Goal: Task Accomplishment & Management: Manage account settings

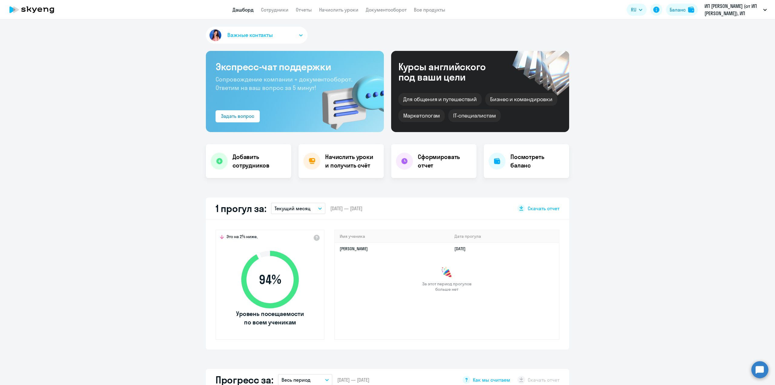
select select "30"
click at [349, 162] on h4 "Начислить уроки и получить счёт" at bounding box center [351, 161] width 53 height 17
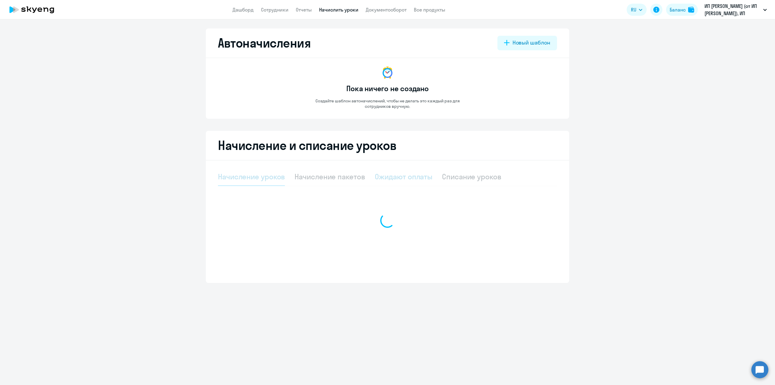
select select "10"
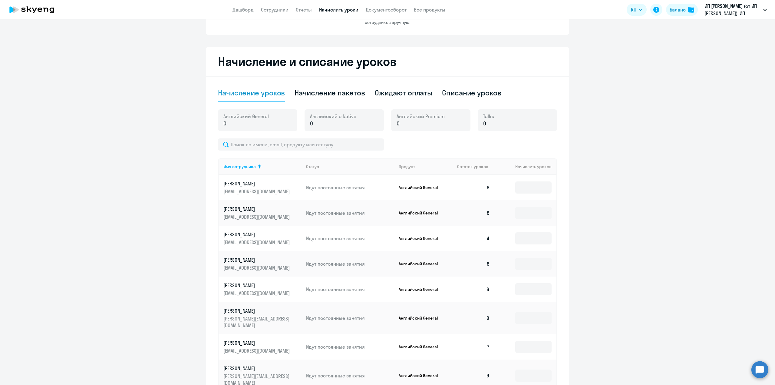
scroll to position [179, 0]
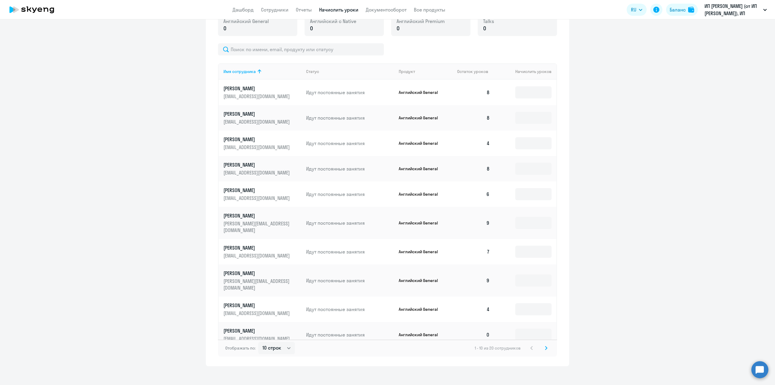
click at [545, 346] on icon at bounding box center [546, 348] width 2 height 4
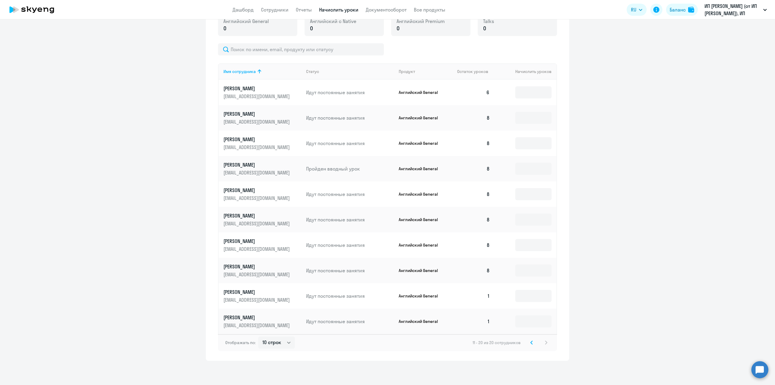
click at [644, 261] on ng-component "Автоначисления Новый шаблон Пока ничего не создано Создайте шаблон автоначислен…" at bounding box center [387, 104] width 775 height 511
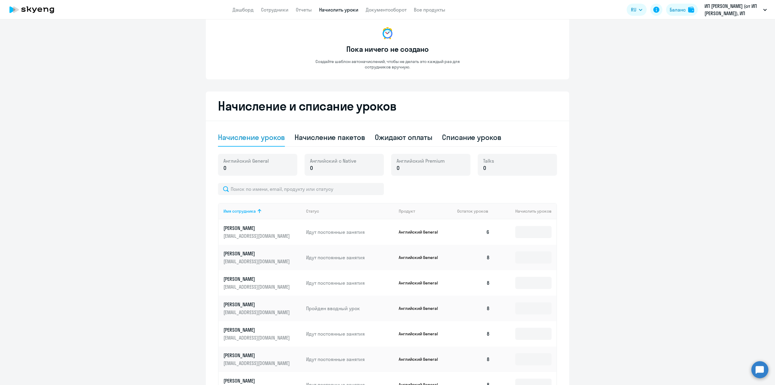
scroll to position [0, 0]
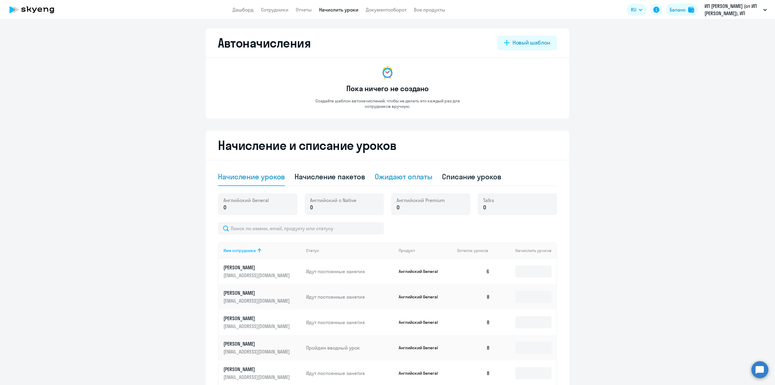
click at [409, 179] on div "Ожидают оплаты" at bounding box center [404, 177] width 58 height 10
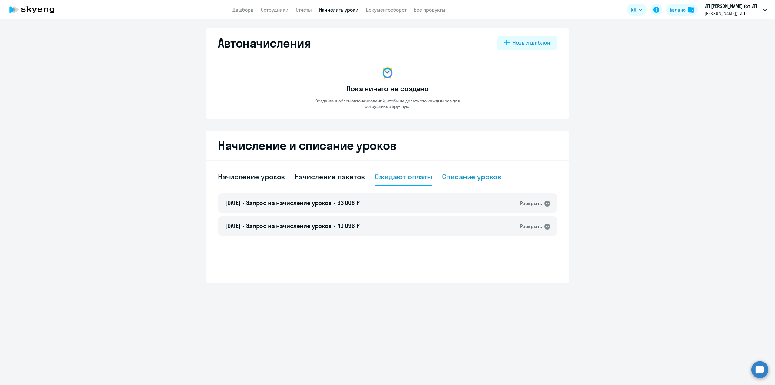
click at [462, 177] on div "Списание уроков" at bounding box center [471, 177] width 59 height 10
select select "10"
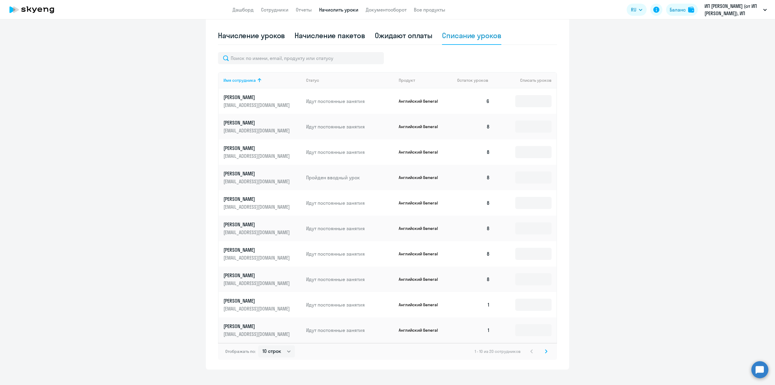
scroll to position [150, 0]
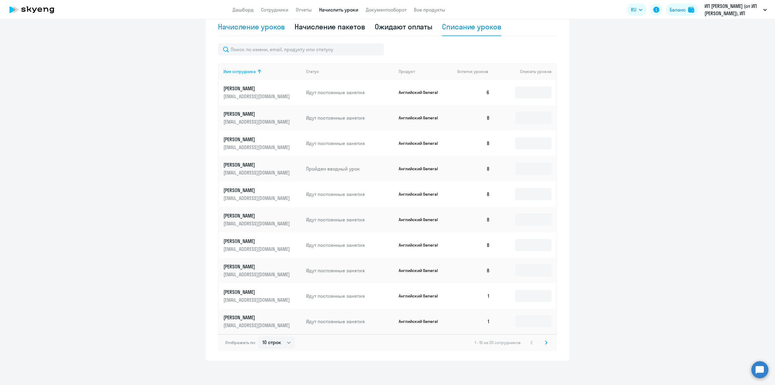
click at [244, 27] on div "Начисление уроков" at bounding box center [251, 27] width 67 height 10
select select "10"
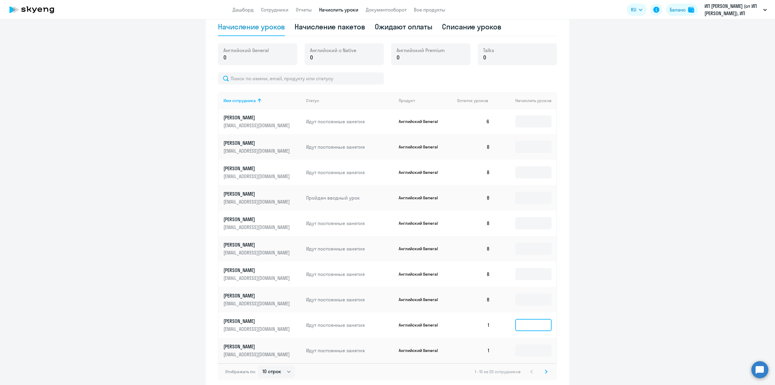
click at [541, 321] on input at bounding box center [534, 325] width 36 height 12
click at [329, 30] on div "Начисление пакетов" at bounding box center [330, 27] width 70 height 10
select select "10"
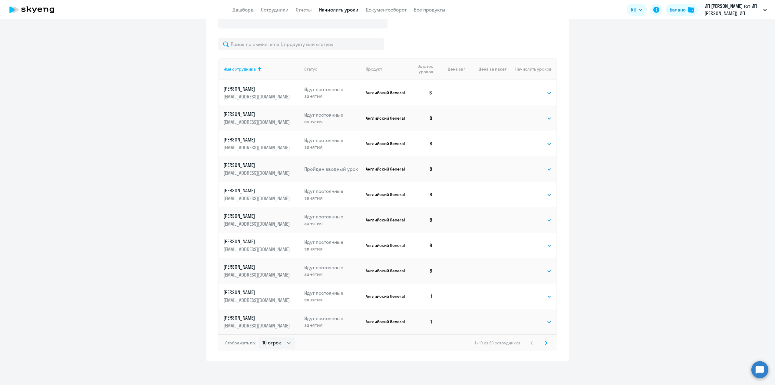
scroll to position [204, 0]
click at [538, 298] on select "Выбрать 4 8 16 32 64 96 128" at bounding box center [539, 296] width 25 height 7
click at [527, 293] on select "Выбрать 4 8 16 32 64 96 128" at bounding box center [539, 296] width 25 height 7
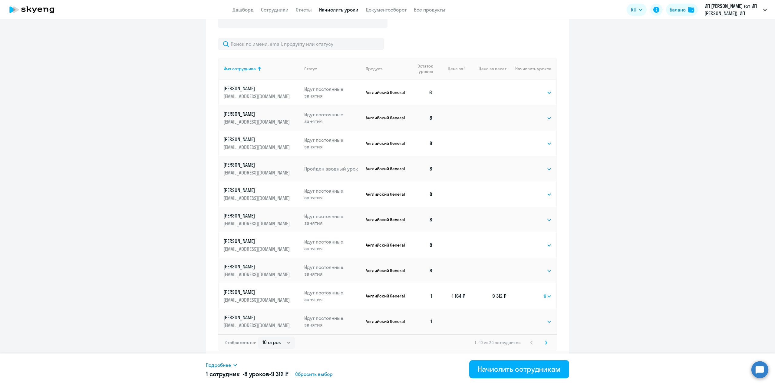
click at [544, 297] on select "Выбрать 4 8 16 32 64 96 128" at bounding box center [548, 296] width 8 height 7
select select "4"
click at [544, 293] on select "Выбрать 4 8 16 32 64 96 128" at bounding box center [548, 296] width 8 height 7
click at [542, 321] on select "Выбрать 4 8 16 32 64 96 128" at bounding box center [539, 321] width 25 height 7
select select "4"
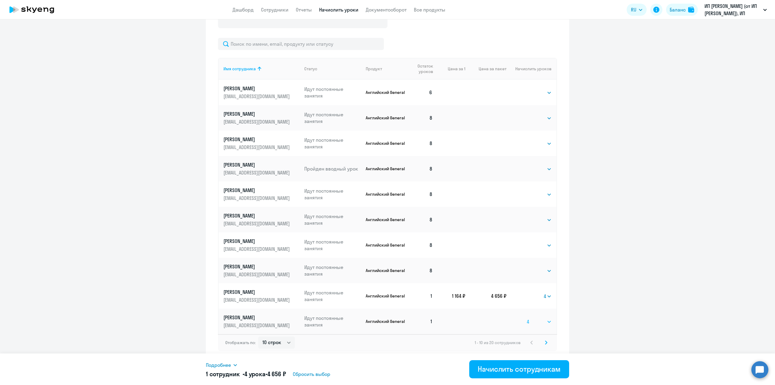
click at [527, 318] on select "Выбрать 4 8 16 32 64 96 128" at bounding box center [539, 321] width 25 height 7
click at [530, 370] on div "Начислить сотрудникам" at bounding box center [519, 369] width 83 height 10
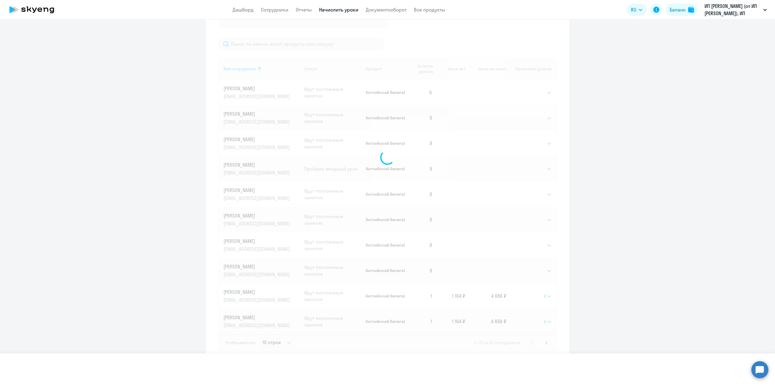
select select
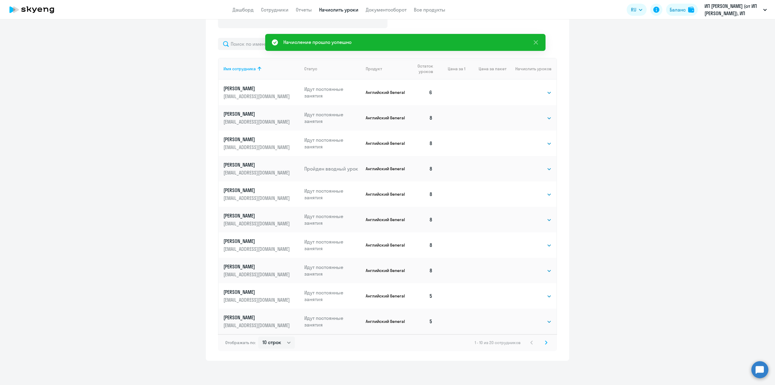
click at [546, 343] on svg-icon at bounding box center [546, 342] width 7 height 7
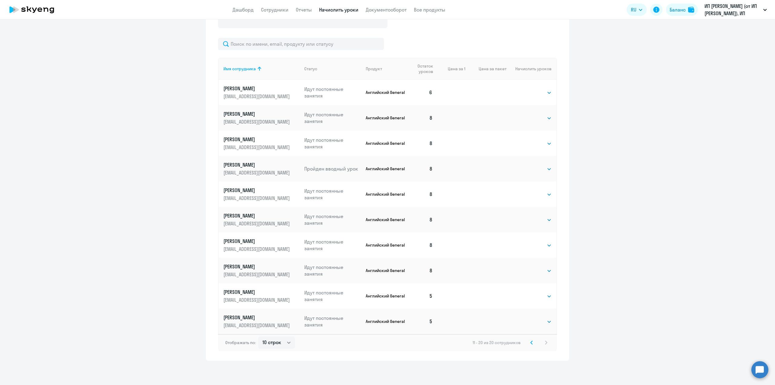
click at [531, 343] on icon at bounding box center [532, 342] width 2 height 4
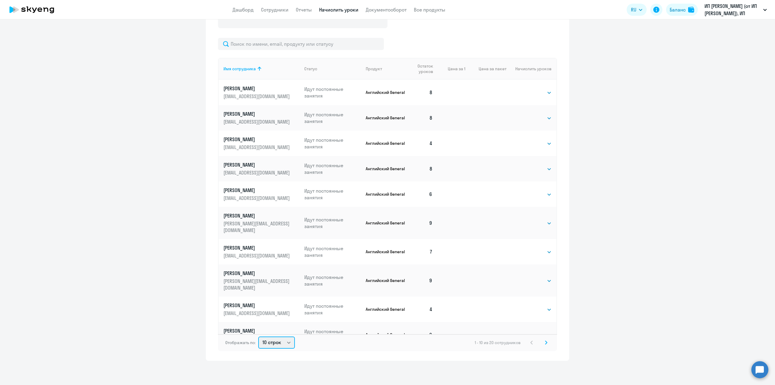
click at [274, 345] on select "10 строк 30 строк 50 строк" at bounding box center [276, 343] width 37 height 12
select select "50"
click at [258, 337] on select "10 строк 30 строк 50 строк" at bounding box center [276, 343] width 37 height 12
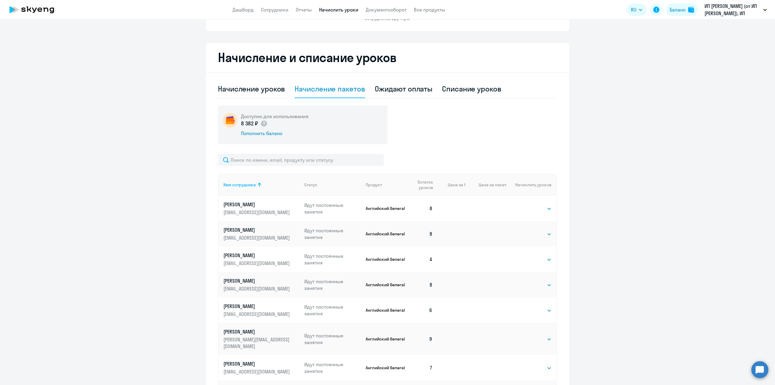
scroll to position [83, 0]
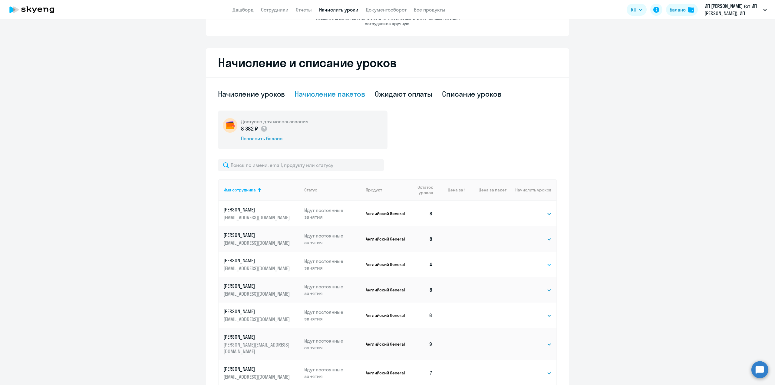
click at [527, 265] on select "Выбрать 4 8 16 32 64 96 128" at bounding box center [539, 264] width 25 height 7
select select "4"
click at [527, 261] on select "Выбрать 4 8 16 32 64 96 128" at bounding box center [539, 264] width 25 height 7
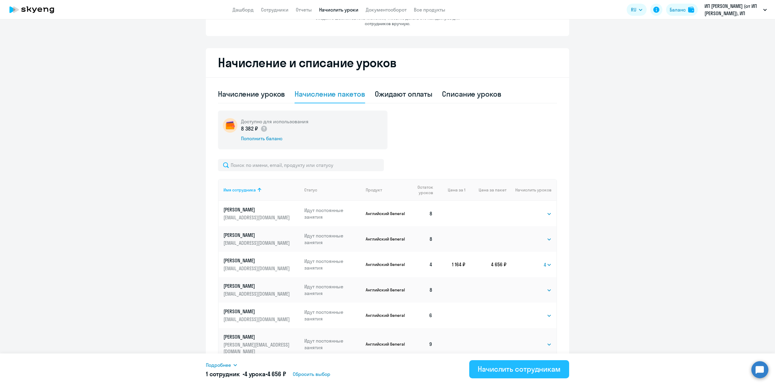
click at [539, 370] on div "Начислить сотрудникам" at bounding box center [519, 369] width 83 height 10
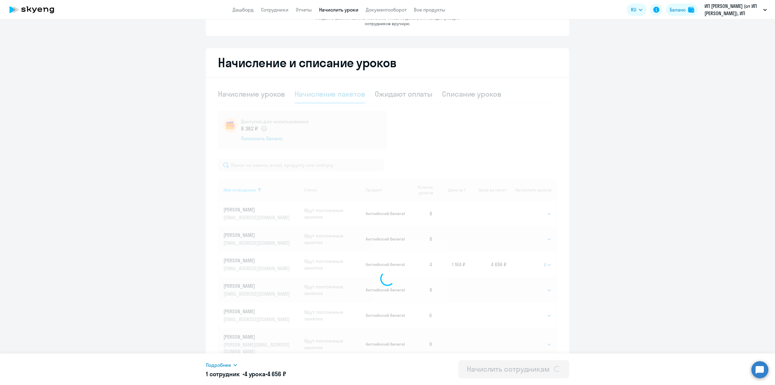
select select
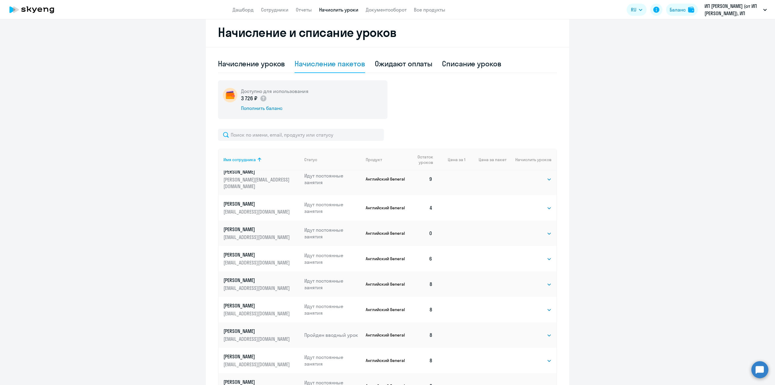
scroll to position [182, 0]
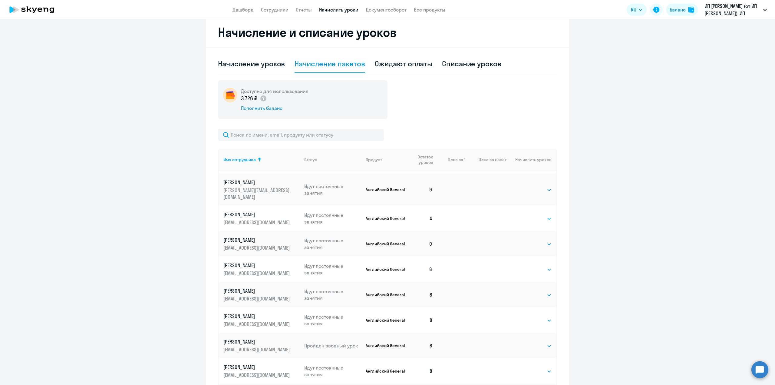
click at [537, 215] on select "Выбрать 4 8 16 32 64 96 128" at bounding box center [539, 218] width 25 height 7
select select "4"
click at [527, 215] on select "Выбрать 4 8 16 32 64 96 128" at bounding box center [539, 218] width 25 height 7
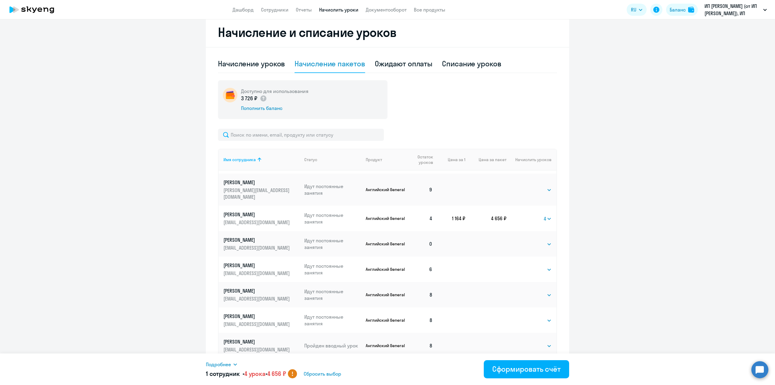
click at [578, 208] on ng-component "Автоначисления Новый шаблон Пока ничего не создано Создайте шаблон автоначислен…" at bounding box center [387, 183] width 775 height 536
click at [544, 215] on select "Выбрать 4 8 16 32 64 96 128" at bounding box center [548, 218] width 8 height 7
click at [595, 233] on ng-component "Автоначисления Новый шаблон Пока ничего не создано Создайте шаблон автоначислен…" at bounding box center [387, 183] width 775 height 536
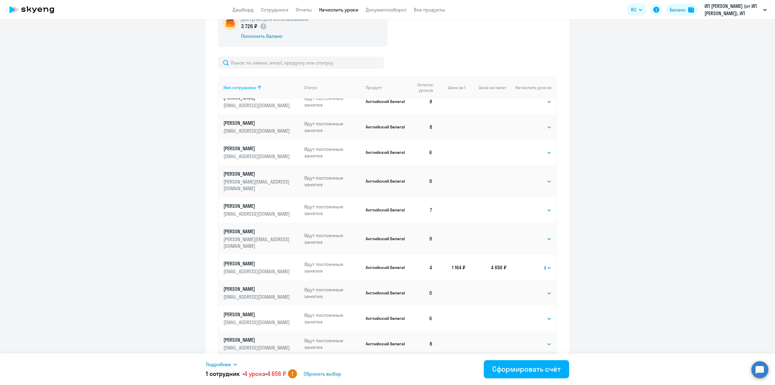
scroll to position [204, 0]
